Goal: Transaction & Acquisition: Purchase product/service

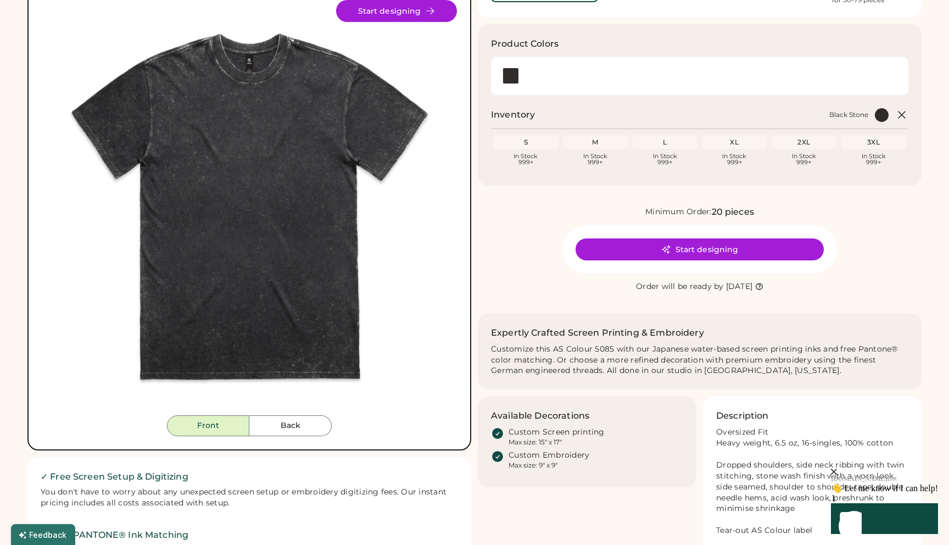
scroll to position [96, 0]
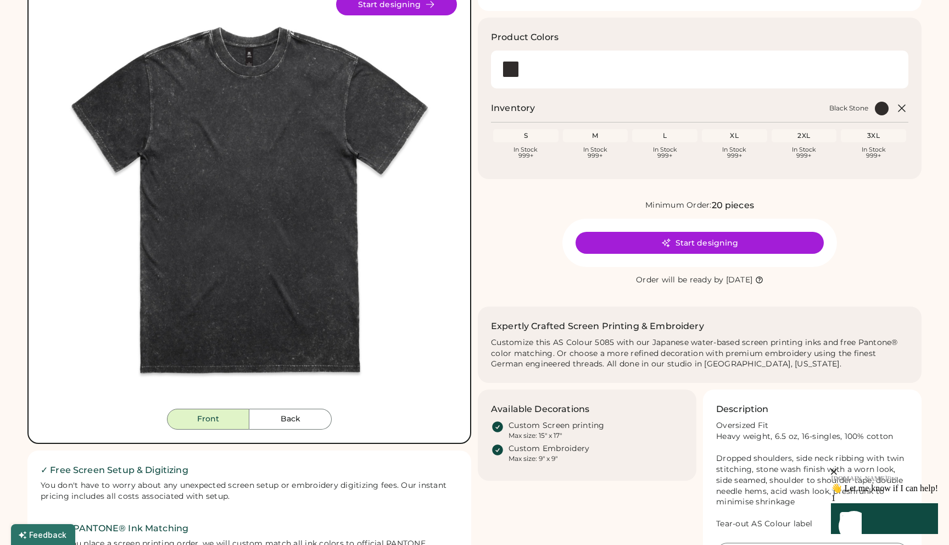
click at [298, 408] on img at bounding box center [249, 200] width 415 height 415
click at [294, 415] on button "Back" at bounding box center [290, 419] width 82 height 21
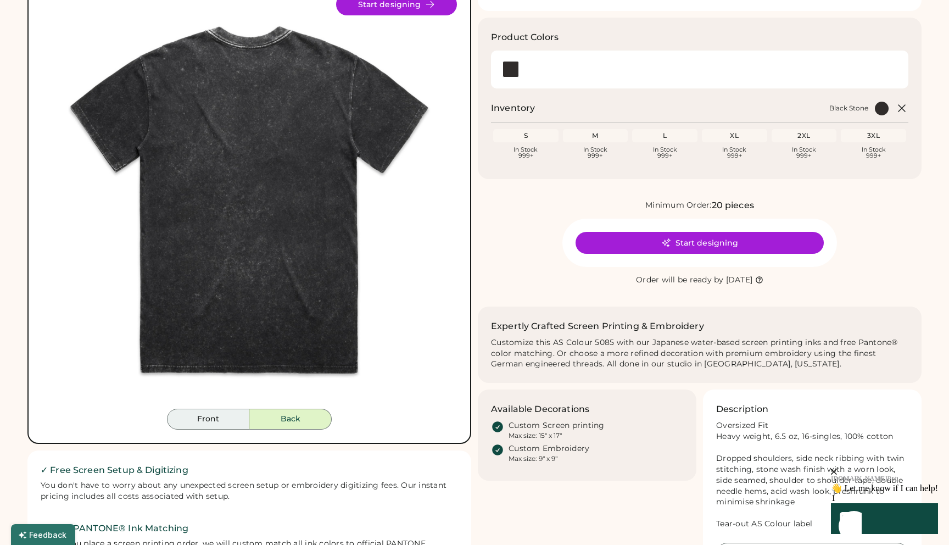
click at [214, 421] on button "Front" at bounding box center [208, 419] width 82 height 21
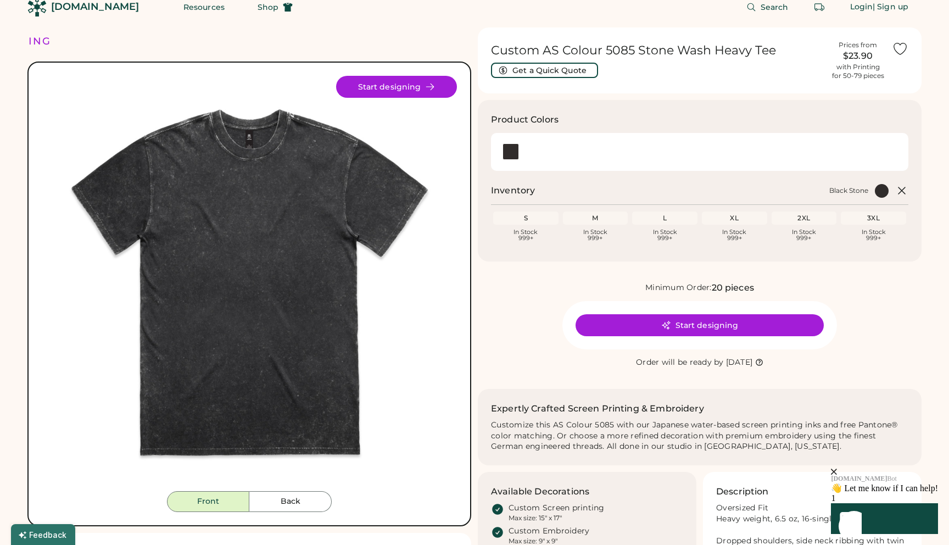
scroll to position [0, 0]
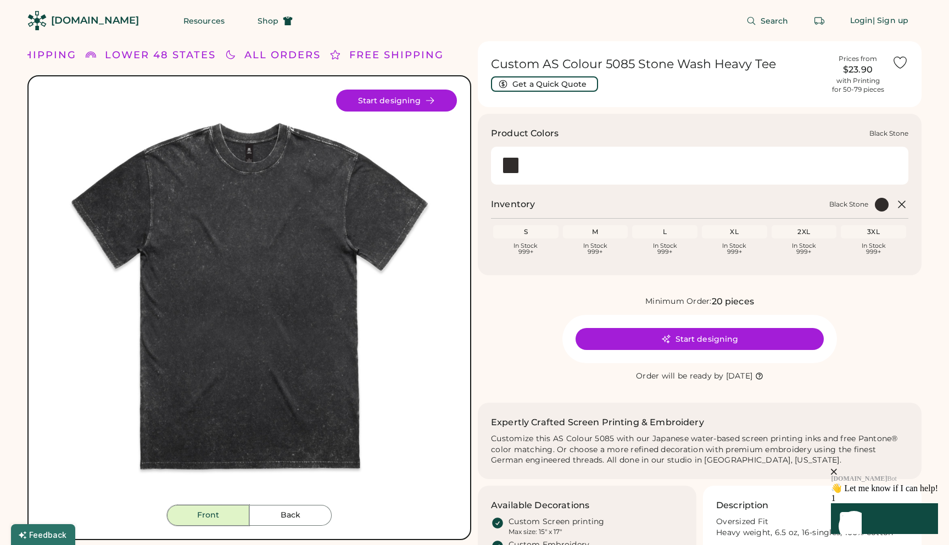
click at [504, 171] on div at bounding box center [511, 165] width 16 height 16
click at [91, 23] on div "[DOMAIN_NAME]" at bounding box center [95, 21] width 88 height 14
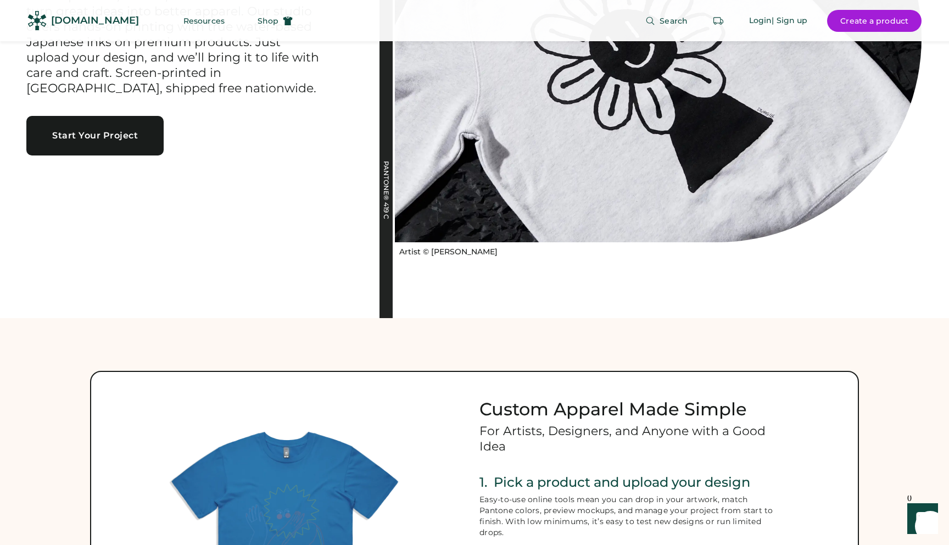
scroll to position [226, 0]
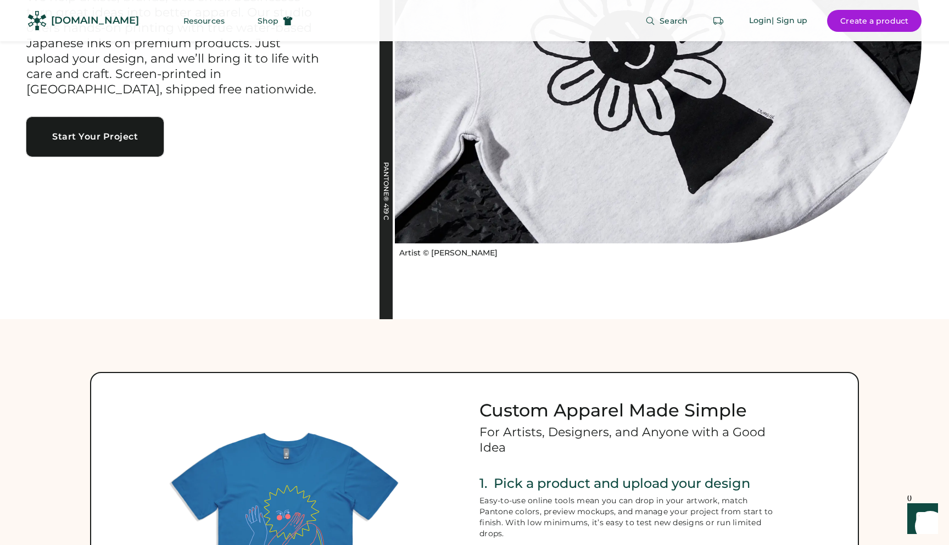
click at [109, 132] on button "Start Your Project" at bounding box center [94, 137] width 137 height 40
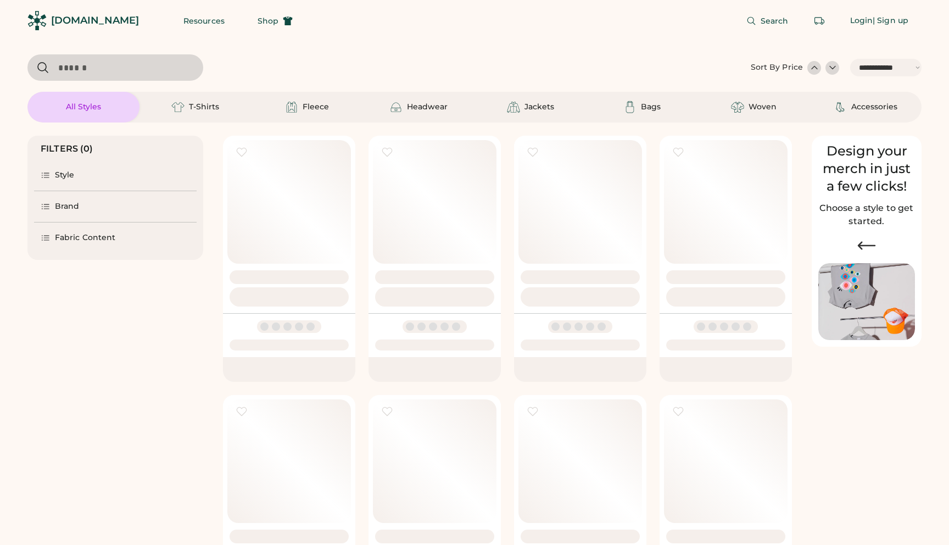
select select "*****"
select select "*"
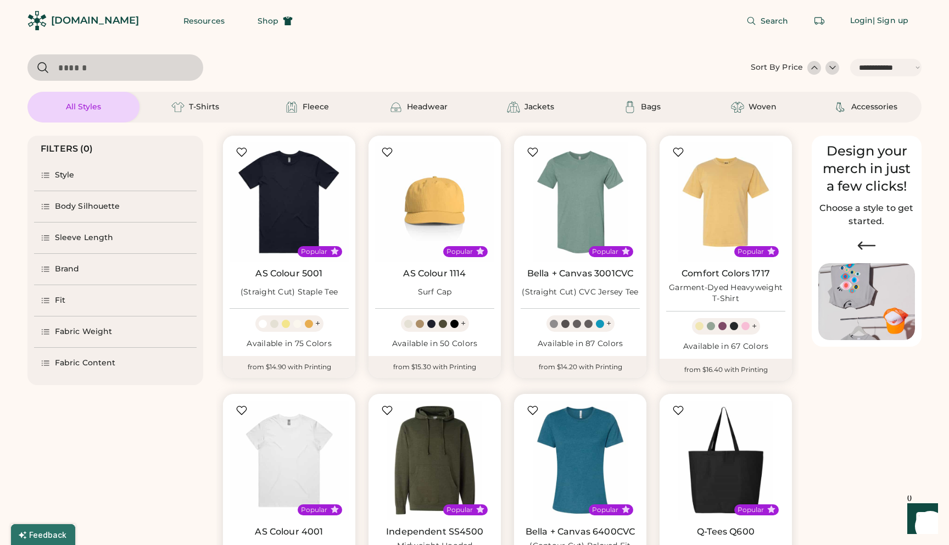
scroll to position [374, 0]
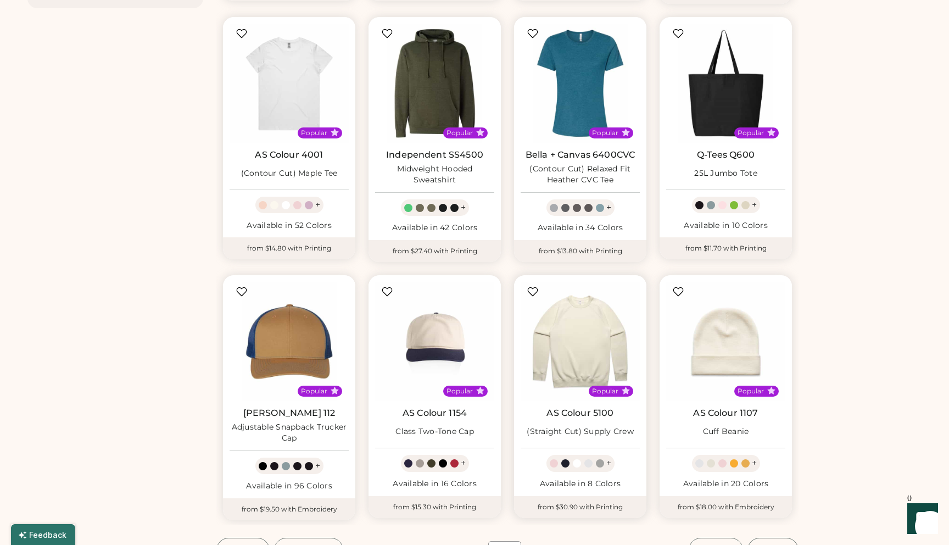
select select "*****"
select select "*"
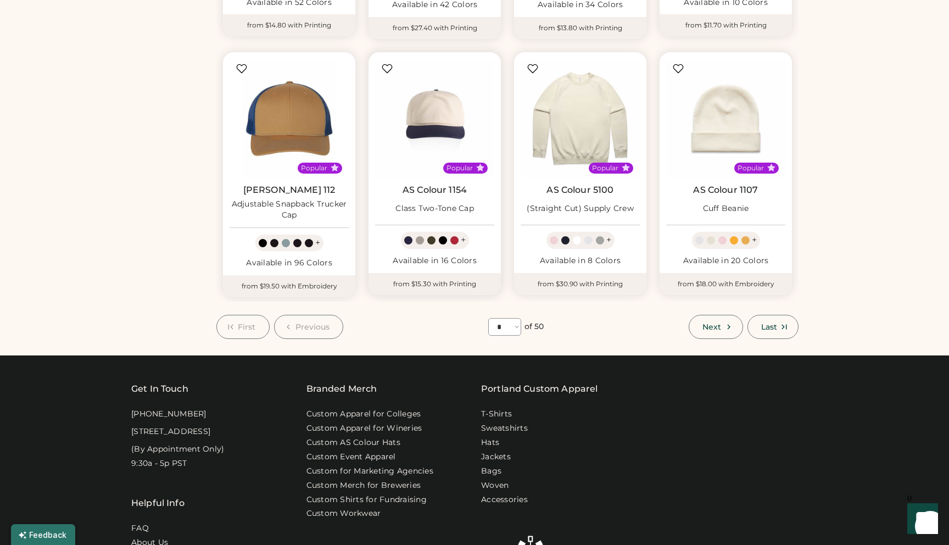
scroll to position [600, 0]
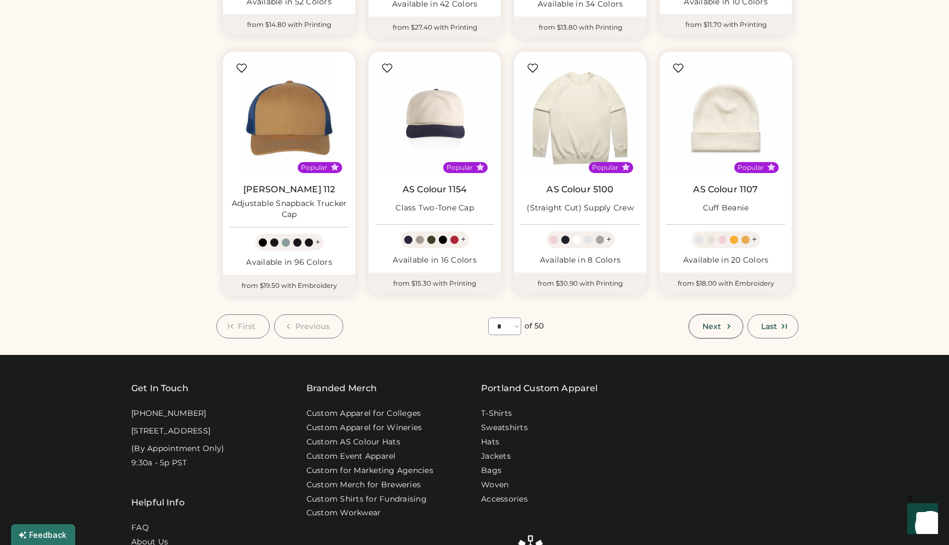
click at [715, 328] on span "Next" at bounding box center [712, 326] width 19 height 8
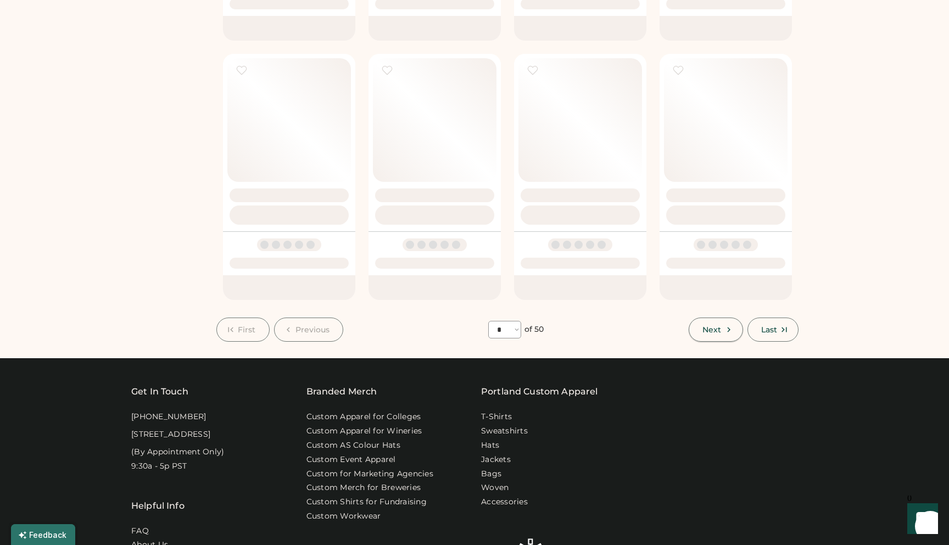
select select "*"
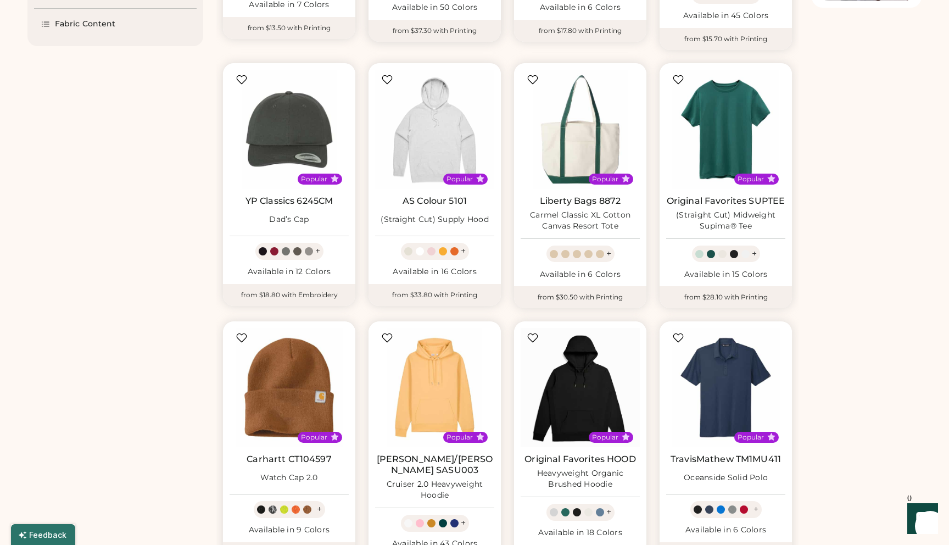
scroll to position [352, 0]
